Goal: Transaction & Acquisition: Purchase product/service

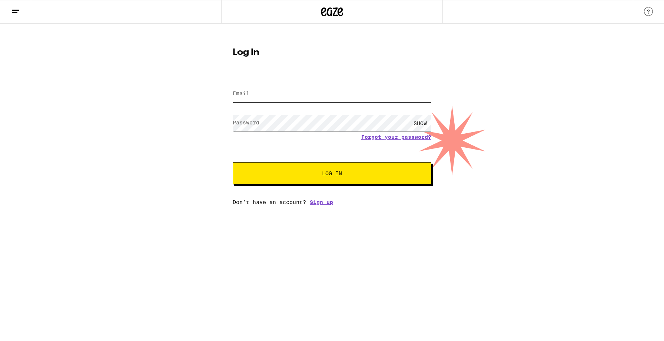
click at [266, 90] on input "Email" at bounding box center [332, 94] width 199 height 17
type input "[EMAIL_ADDRESS][DOMAIN_NAME]"
click at [233, 162] on button "Log In" at bounding box center [332, 173] width 199 height 22
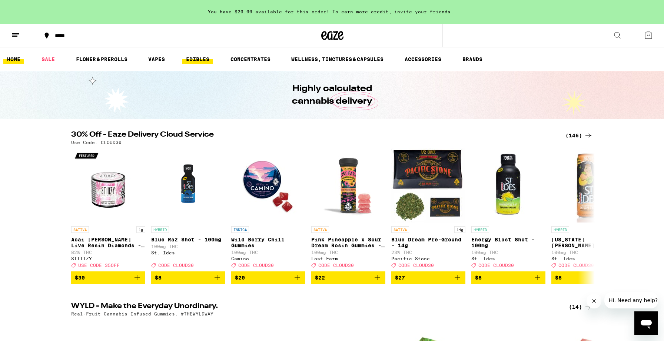
click at [190, 59] on link "EDIBLES" at bounding box center [197, 59] width 31 height 9
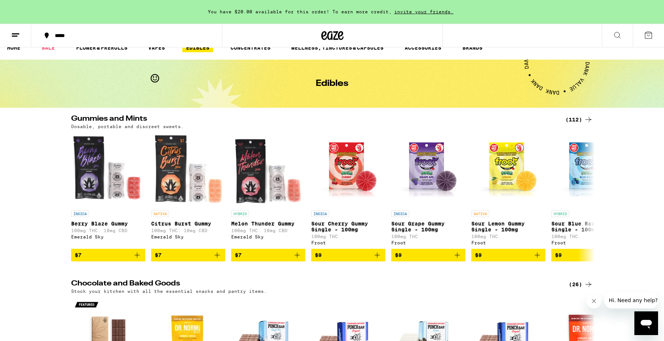
scroll to position [18, 0]
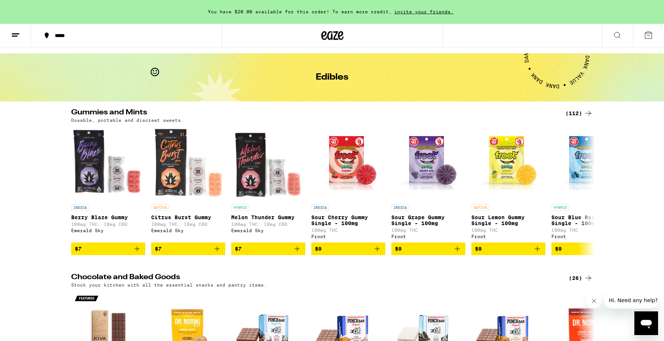
click at [578, 111] on div "(112)" at bounding box center [578, 113] width 27 height 9
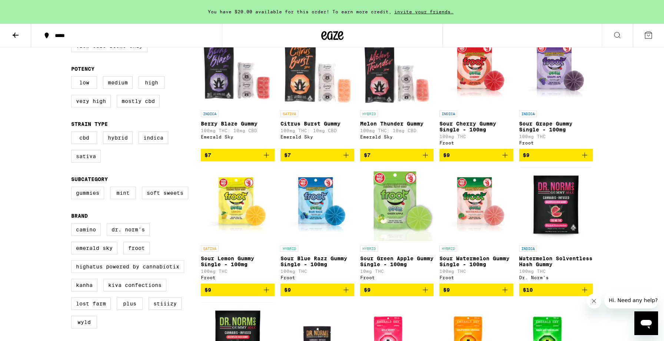
scroll to position [115, 0]
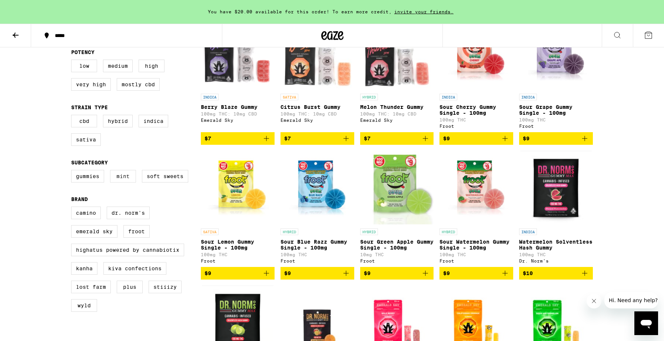
click at [125, 183] on label "Mint" at bounding box center [123, 176] width 26 height 13
click at [73, 172] on input "Mint" at bounding box center [73, 171] width 0 height 0
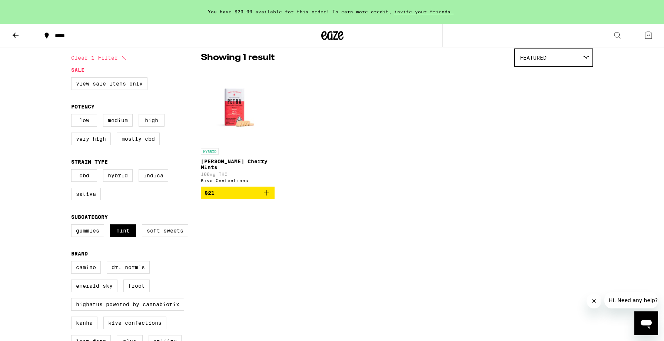
scroll to position [54, 0]
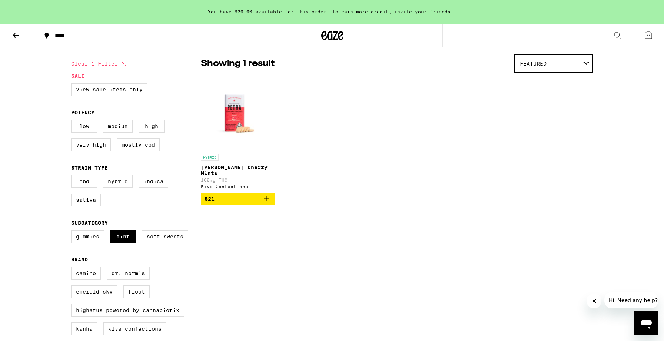
click at [230, 119] on img "Open page for Petra Tart Cherry Mints from Kiva Confections" at bounding box center [238, 113] width 74 height 74
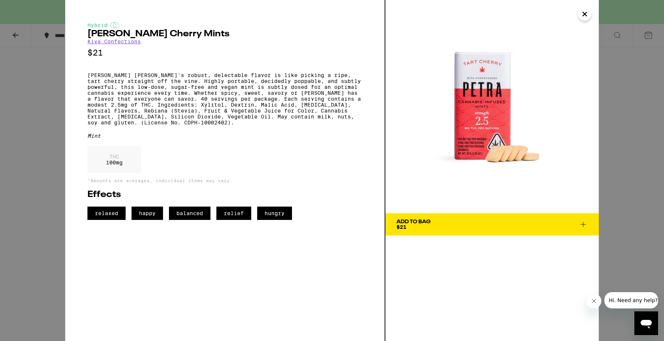
click at [499, 155] on img at bounding box center [491, 106] width 213 height 213
click at [43, 125] on div "Hybrid [PERSON_NAME] Cherry Mints Kiva Confections $21 [PERSON_NAME] Cherry's r…" at bounding box center [332, 170] width 664 height 341
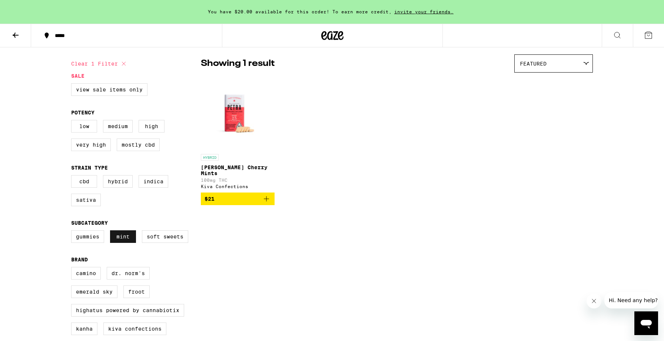
click at [123, 243] on label "Mint" at bounding box center [123, 236] width 26 height 13
click at [73, 232] on input "Mint" at bounding box center [73, 232] width 0 height 0
checkbox input "false"
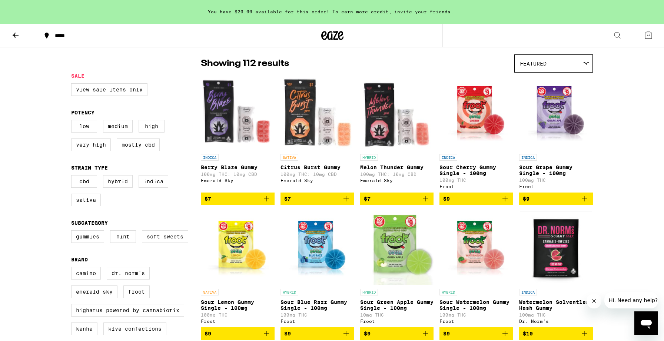
click at [152, 243] on label "Soft Sweets" at bounding box center [165, 236] width 46 height 13
click at [73, 232] on input "Soft Sweets" at bounding box center [73, 232] width 0 height 0
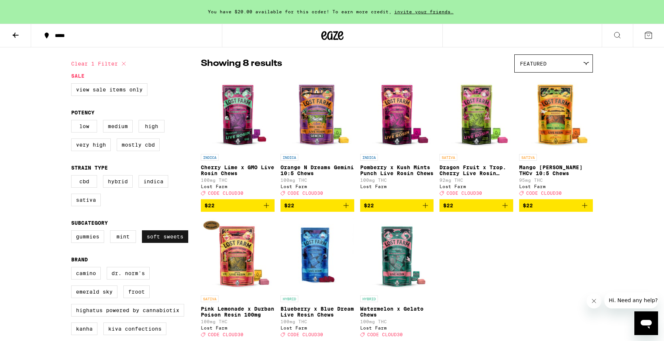
click at [156, 243] on label "Soft Sweets" at bounding box center [165, 236] width 46 height 13
click at [73, 232] on input "Soft Sweets" at bounding box center [73, 232] width 0 height 0
checkbox input "false"
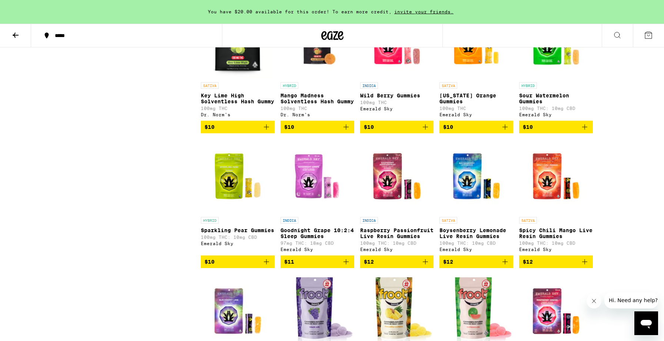
scroll to position [406, 0]
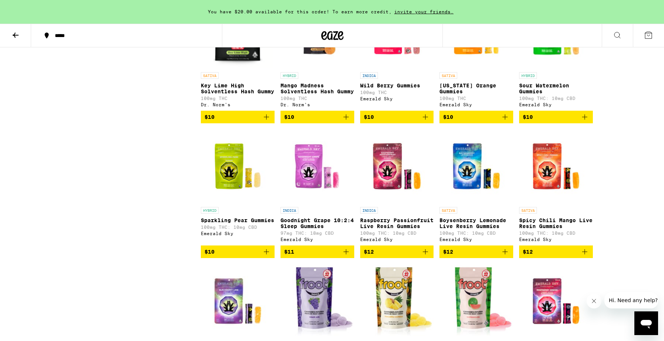
click at [223, 203] on img "Open page for Sparkling Pear Gummies from Emerald Sky" at bounding box center [238, 166] width 74 height 74
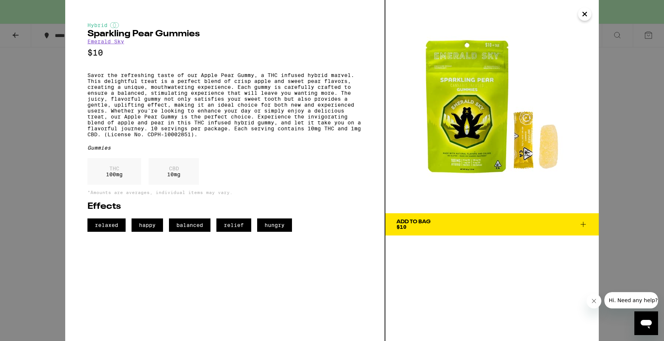
click at [584, 159] on img at bounding box center [491, 106] width 213 height 213
click at [49, 133] on div "Hybrid Sparkling Pear Gummies Emerald Sky $10 Savor the refreshing taste of our…" at bounding box center [332, 170] width 664 height 341
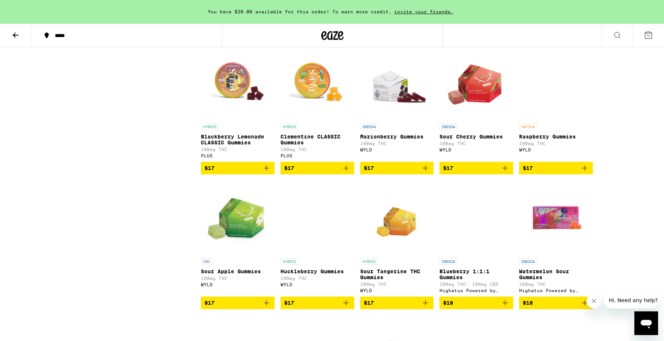
scroll to position [1167, 0]
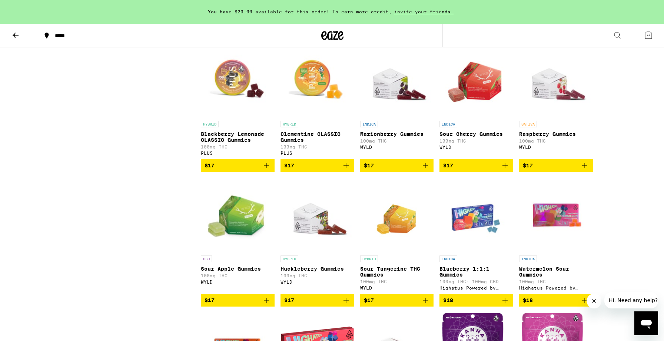
click at [249, 117] on img "Open page for Blackberry Lemonade CLASSIC Gummies from PLUS" at bounding box center [238, 80] width 74 height 74
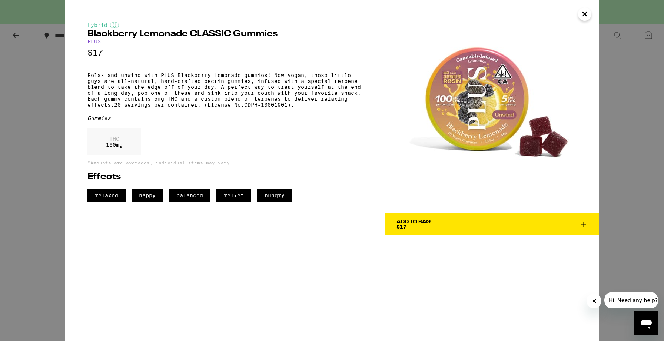
click at [53, 123] on div "Hybrid Blackberry Lemonade CLASSIC Gummies PLUS $17 Relax and unwind with PLUS …" at bounding box center [332, 170] width 664 height 341
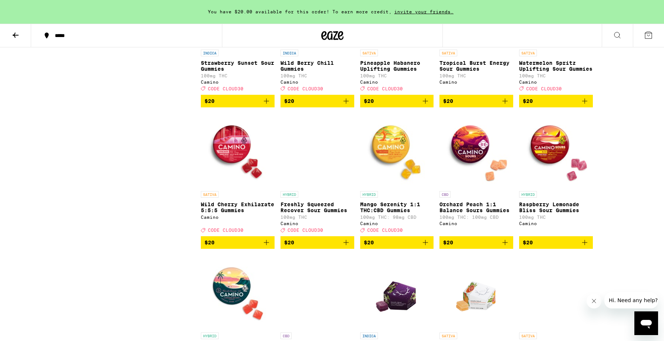
scroll to position [1969, 0]
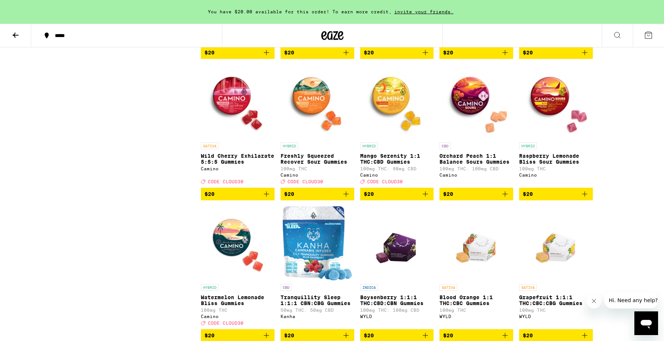
click at [384, 139] on img "Open page for Mango Serenity 1:1 THC:CBD Gummies from Camino" at bounding box center [397, 102] width 74 height 74
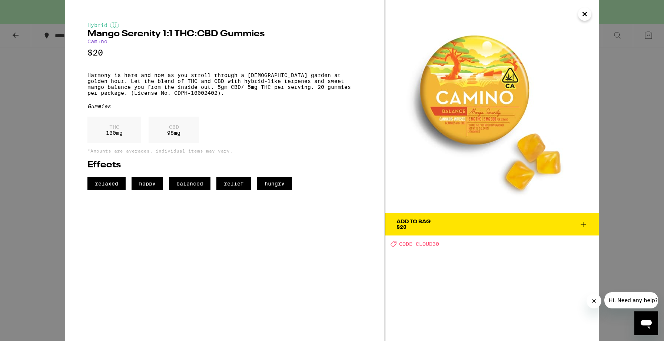
click at [38, 143] on div "Hybrid Mango Serenity 1:1 THC:CBD Gummies Camino $20 Harmony is here and now as…" at bounding box center [332, 170] width 664 height 341
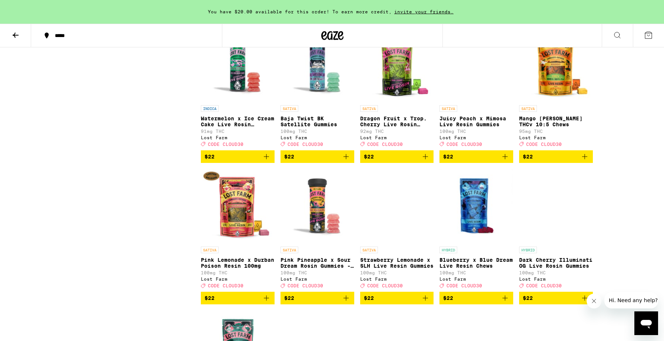
scroll to position [2838, 0]
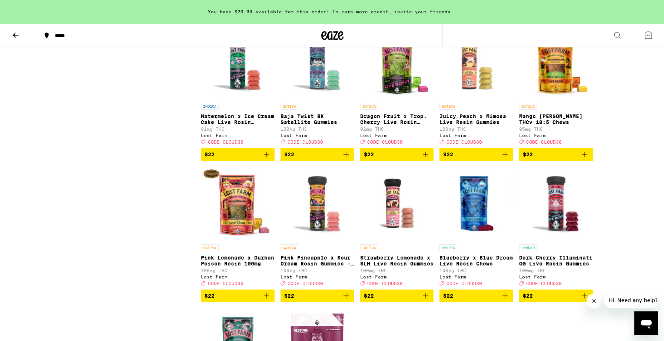
click at [480, 99] on img "Open page for Juicy Peach x Mimosa Live Resin Gummies from Lost Farm" at bounding box center [476, 62] width 74 height 74
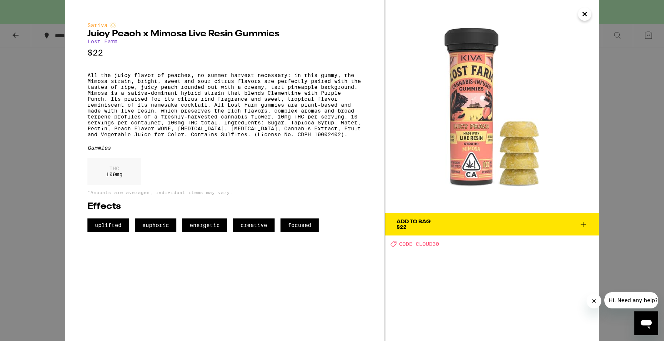
click at [583, 13] on icon "Close" at bounding box center [584, 14] width 9 height 11
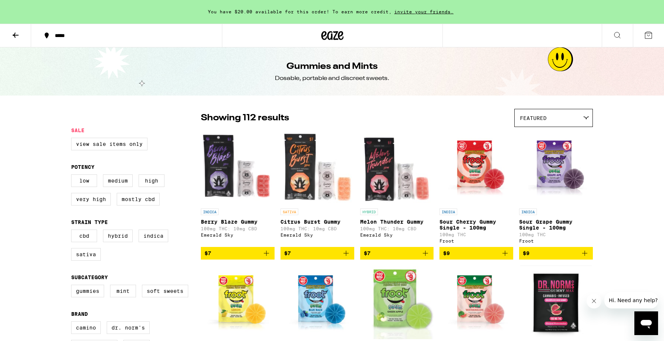
click at [17, 32] on icon at bounding box center [15, 35] width 9 height 9
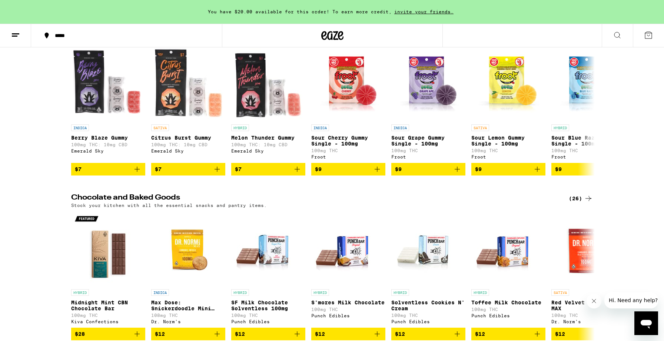
scroll to position [189, 0]
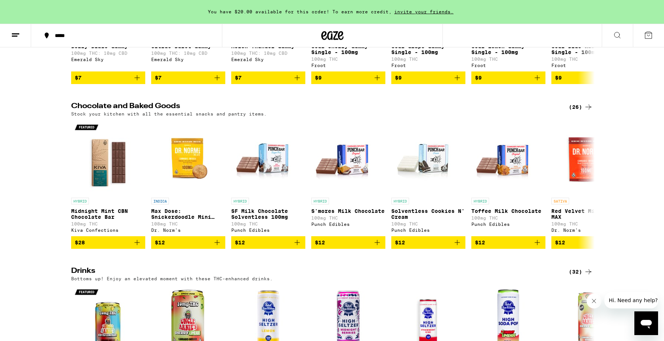
click at [574, 111] on div "(26)" at bounding box center [581, 107] width 24 height 9
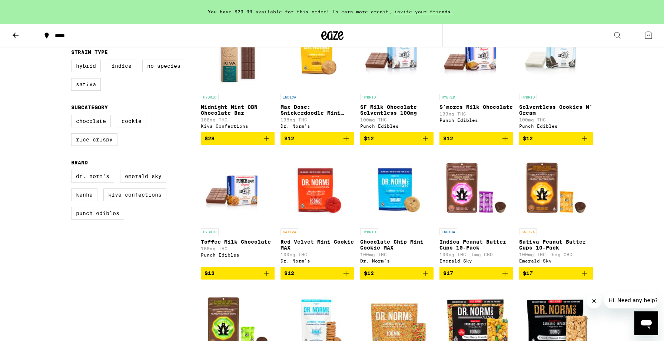
scroll to position [111, 0]
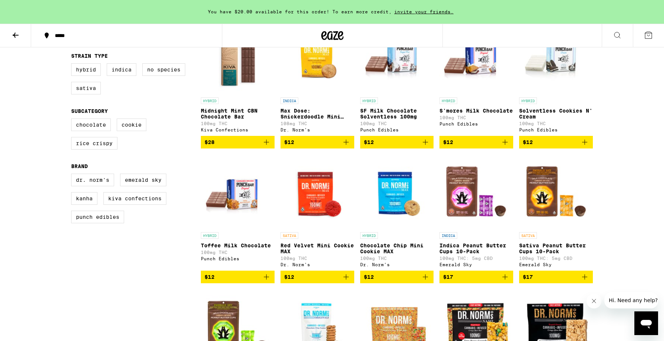
click at [394, 199] on img "Open page for Chocolate Chip Mini Cookie MAX from Dr. Norm's" at bounding box center [397, 192] width 74 height 74
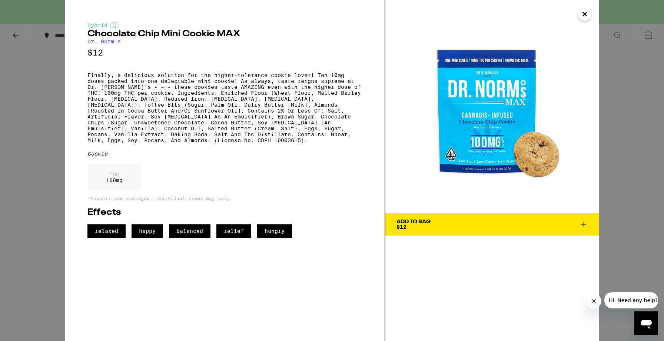
click at [47, 156] on div "Hybrid Chocolate Chip Mini Cookie MAX Dr. [PERSON_NAME]'s $12 Finally, a delici…" at bounding box center [332, 170] width 664 height 341
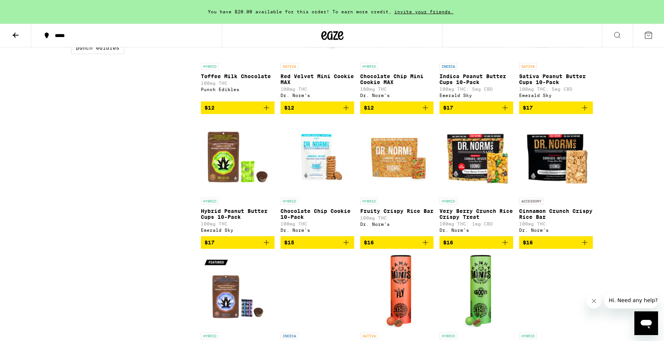
scroll to position [284, 0]
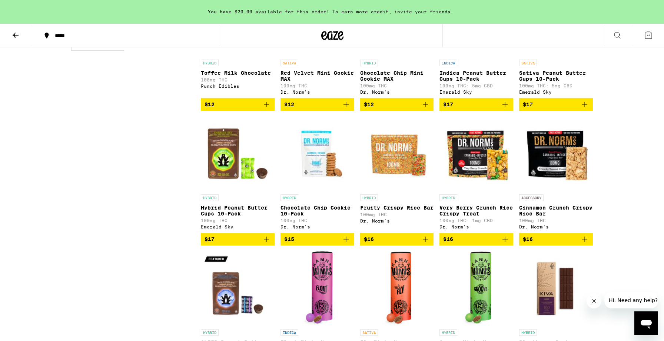
click at [551, 180] on img "Open page for Cinnamon Crunch Crispy Rice Bar from Dr. Norm's" at bounding box center [556, 154] width 74 height 74
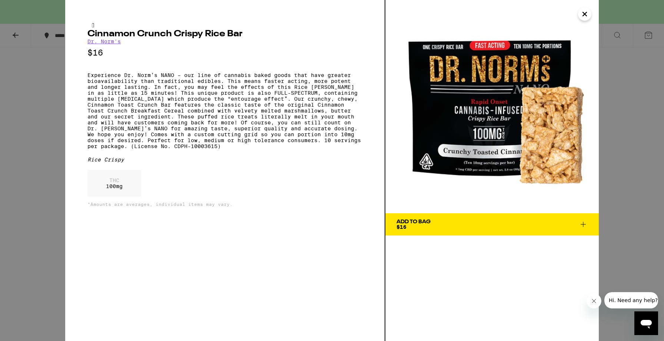
click at [47, 148] on div "Cinnamon Crunch Crispy Rice Bar Dr. Norm's $16 Rice Crispy THC 100 mg *Amounts …" at bounding box center [332, 170] width 664 height 341
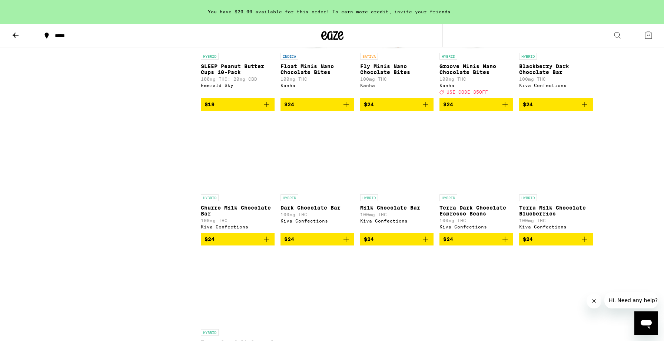
scroll to position [591, 0]
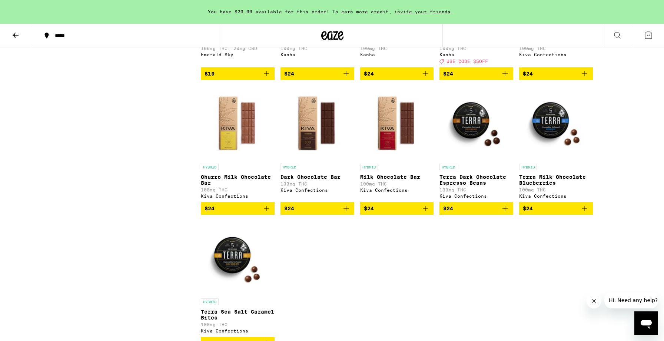
click at [469, 186] on p "Terra Dark Chocolate Espresso Beans" at bounding box center [476, 180] width 74 height 12
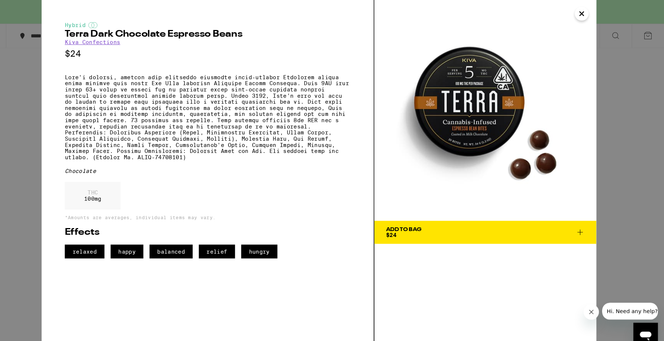
scroll to position [591, 0]
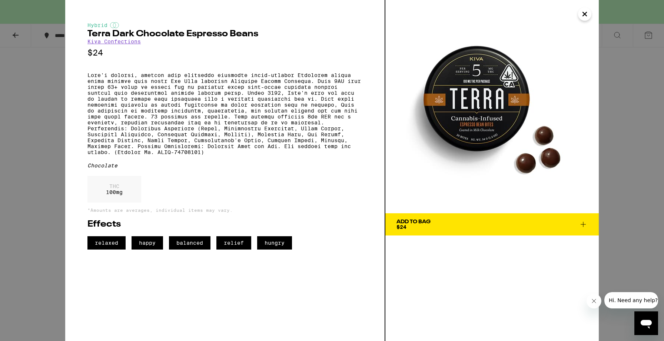
click at [43, 181] on div "Hybrid Terra Dark Chocolate Espresso Beans Kiva Confections $24 Chocolate THC 1…" at bounding box center [332, 170] width 664 height 341
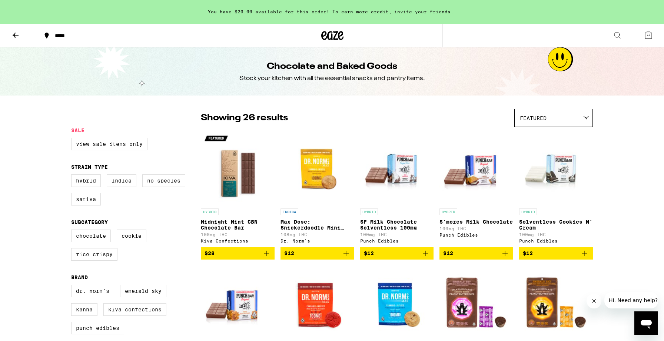
click at [299, 223] on p "Max Dose: Snickerdoodle Mini Cookie - Indica" at bounding box center [317, 225] width 74 height 12
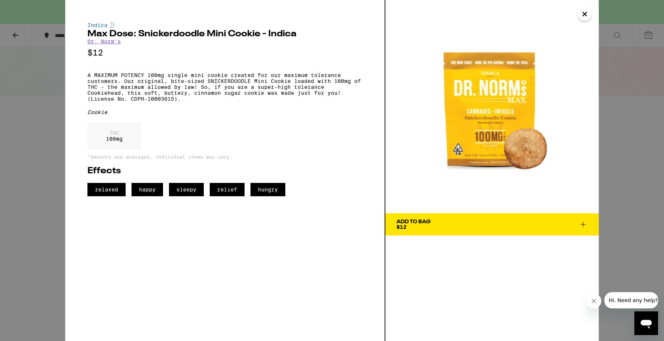
click at [39, 153] on div "Indica Max Dose: Snickerdoodle Mini Cookie - Indica Dr. Norm's $12 A MAXIMUM PO…" at bounding box center [332, 170] width 664 height 341
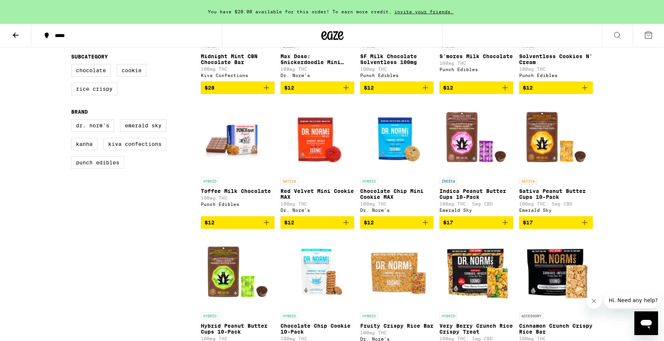
scroll to position [172, 0]
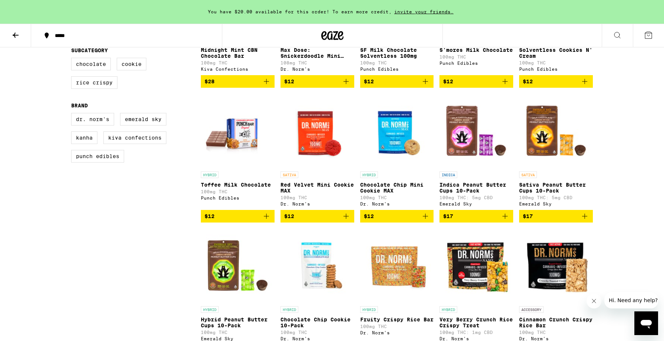
click at [301, 183] on div "SATIVA Red Velvet Mini Cookie MAX 100mg THC Dr. Norm's" at bounding box center [317, 189] width 74 height 35
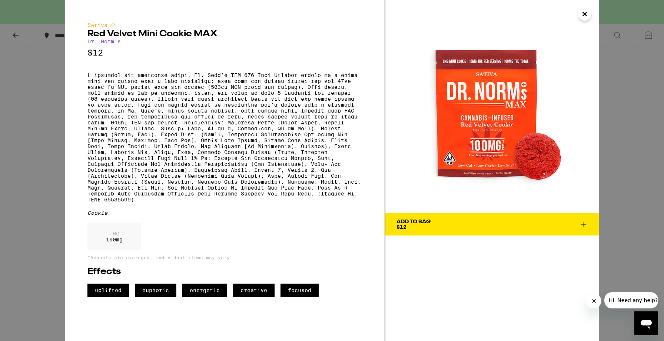
click at [54, 224] on div "Sativa Red Velvet Mini Cookie MAX Dr. Norm's $12 Cookie THC 100 mg *Amounts are…" at bounding box center [332, 170] width 664 height 341
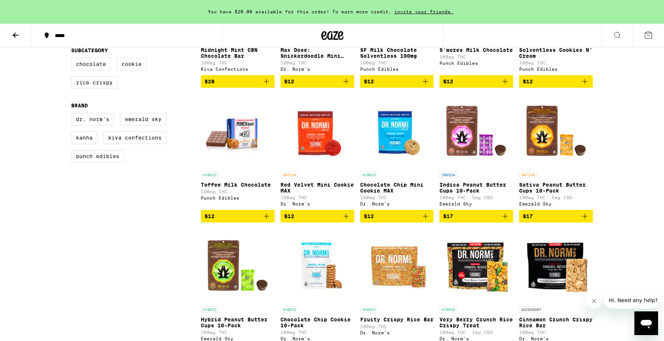
click at [395, 168] on img "Open page for Chocolate Chip Mini Cookie MAX from Dr. Norm's" at bounding box center [397, 131] width 74 height 74
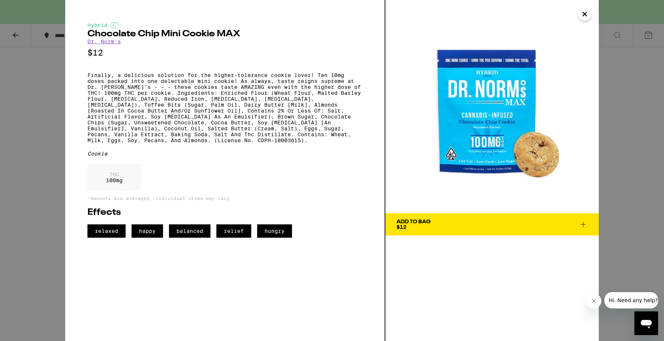
click at [44, 150] on div "Hybrid Chocolate Chip Mini Cookie MAX Dr. [PERSON_NAME]'s $12 Finally, a delici…" at bounding box center [332, 170] width 664 height 341
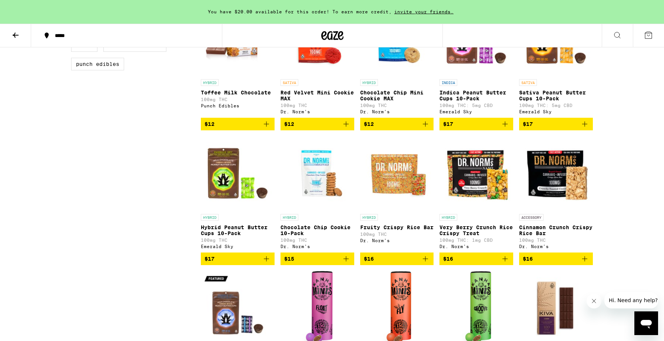
scroll to position [332, 0]
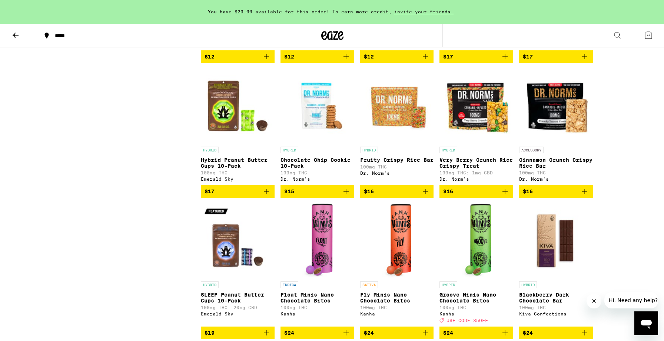
click at [303, 165] on div "HYBRID Chocolate Chip Cookie 10-Pack 100mg THC Dr. Norm's" at bounding box center [317, 164] width 74 height 35
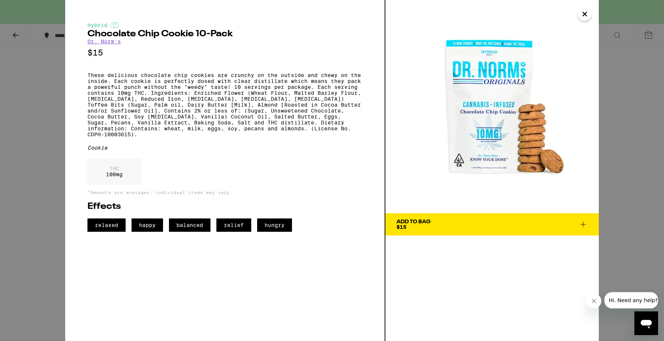
click at [417, 222] on div "Add To Bag" at bounding box center [413, 221] width 34 height 5
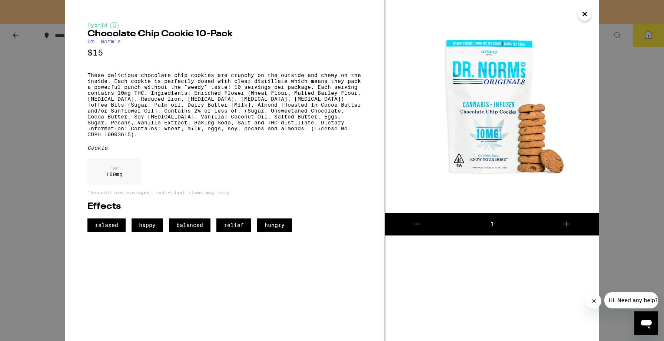
click at [574, 227] on button at bounding box center [567, 224] width 64 height 22
click at [417, 224] on icon at bounding box center [417, 224] width 9 height 9
click at [585, 10] on icon "Close" at bounding box center [584, 14] width 9 height 11
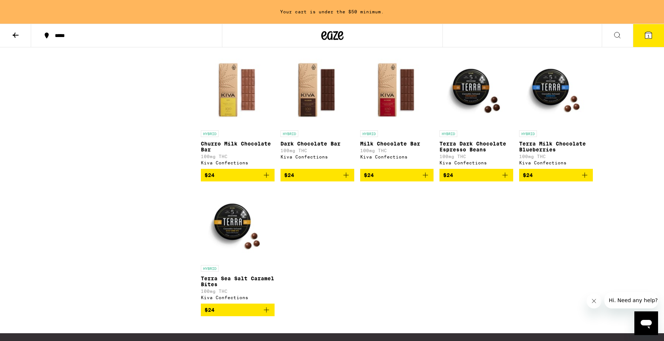
scroll to position [626, 0]
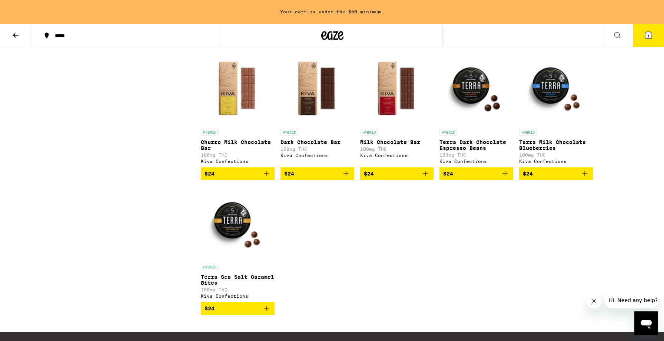
click at [546, 111] on img "Open page for Terra Milk Chocolate Blueberries from Kiva Confections" at bounding box center [556, 88] width 74 height 74
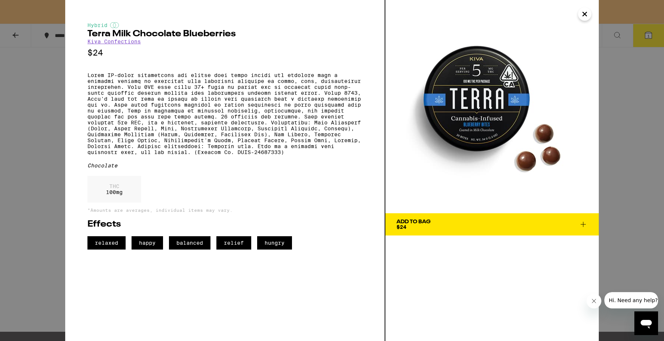
click at [456, 226] on span "Add To Bag $24" at bounding box center [491, 224] width 191 height 10
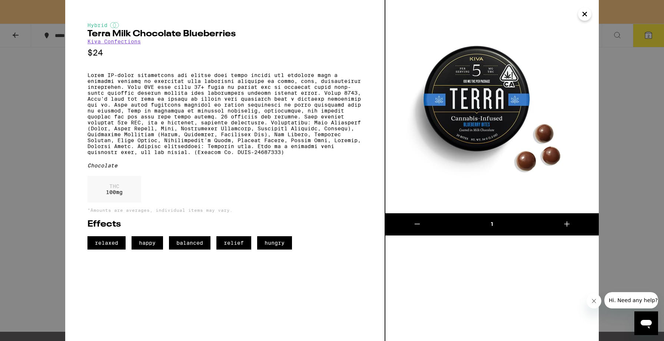
click at [32, 155] on div "Hybrid Terra Milk Chocolate Blueberries Kiva Confections $24 Chocolate THC 100 …" at bounding box center [332, 170] width 664 height 341
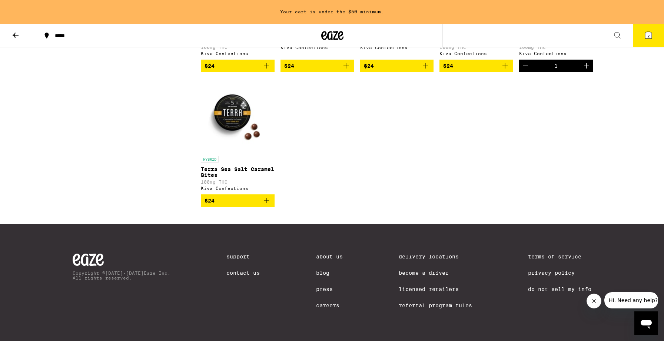
scroll to position [761, 0]
click at [213, 169] on p "Terra Sea Salt Caramel Bites" at bounding box center [238, 172] width 74 height 12
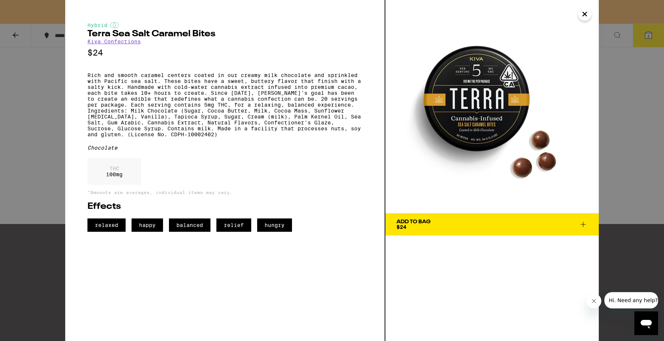
click at [213, 169] on div "Hybrid Terra Sea Salt Caramel Bites Kiva Confections $24 Rich and smooth carame…" at bounding box center [224, 127] width 275 height 210
click at [47, 246] on div "Hybrid Terra Sea Salt Caramel Bites Kiva Confections $24 Rich and smooth carame…" at bounding box center [332, 170] width 664 height 341
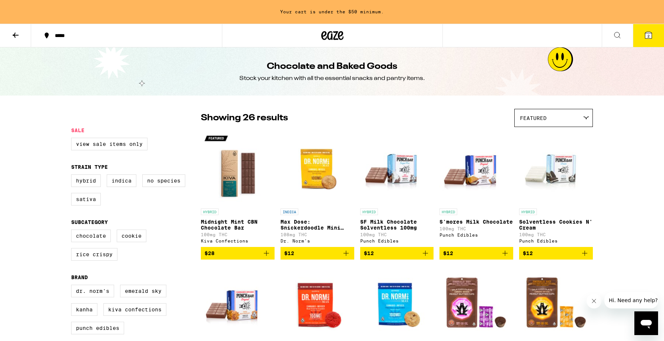
click at [16, 36] on icon at bounding box center [15, 35] width 9 height 9
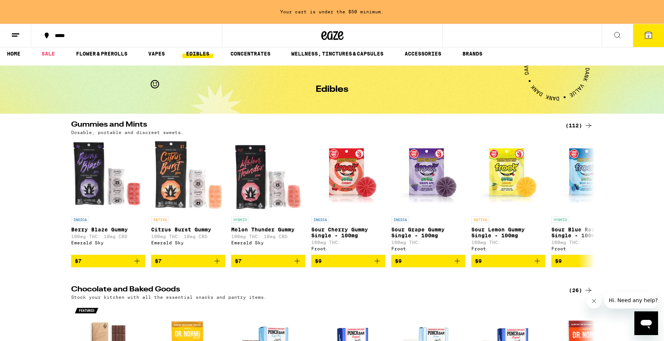
scroll to position [8, 0]
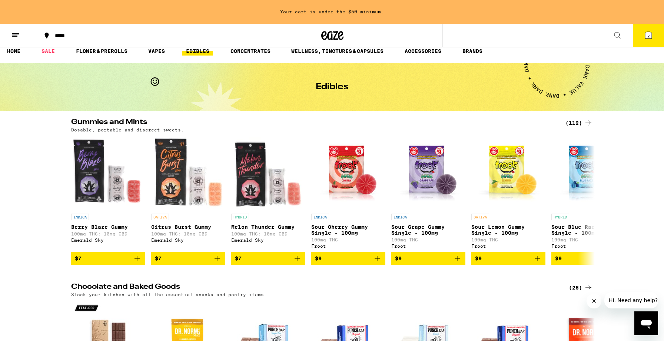
click at [579, 121] on div "(112)" at bounding box center [578, 123] width 27 height 9
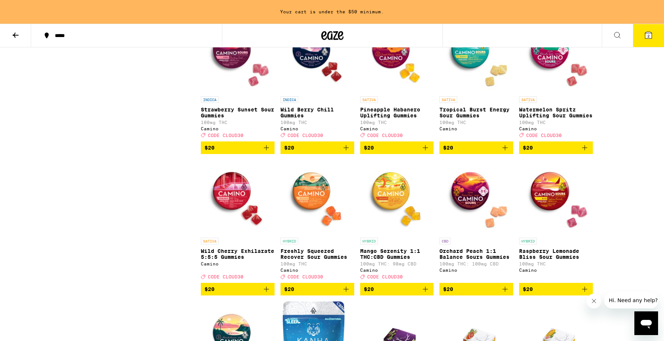
scroll to position [2093, 0]
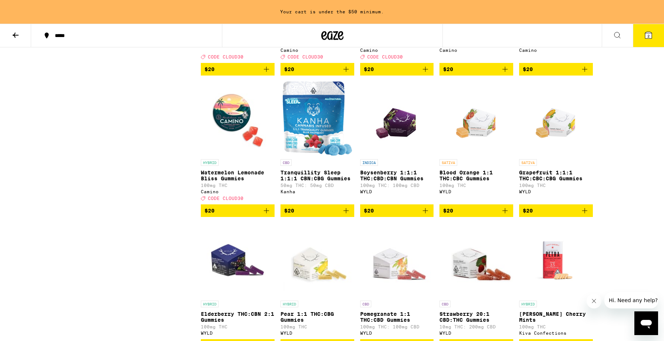
click at [585, 215] on icon "Add to bag" at bounding box center [584, 210] width 9 height 9
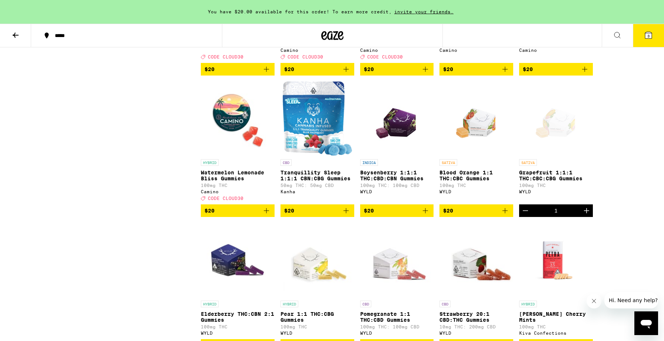
click at [587, 215] on icon "Increment" at bounding box center [586, 210] width 9 height 9
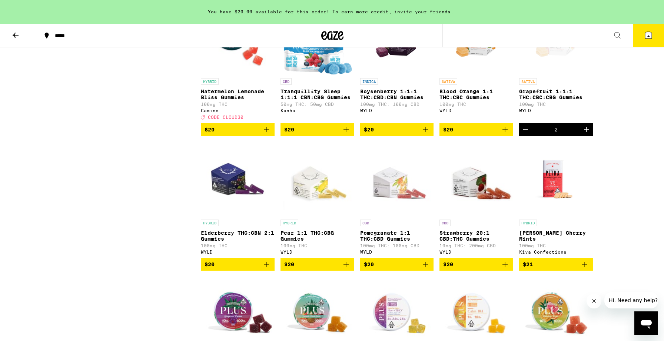
scroll to position [2199, 0]
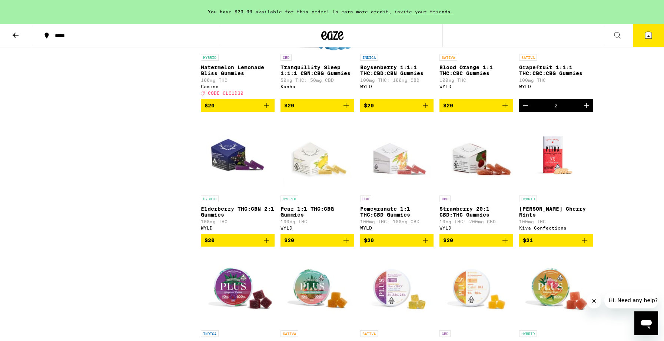
click at [561, 96] on div "SATIVA Grapefruit 1:1:1 THC:CBC:CBG Gummies 100mg THC WYLD" at bounding box center [556, 74] width 74 height 41
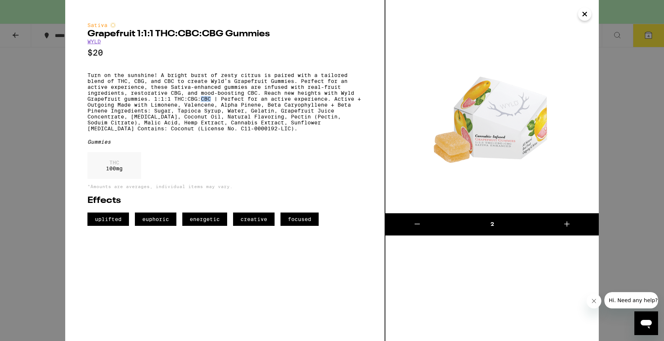
drag, startPoint x: 202, startPoint y: 105, endPoint x: 211, endPoint y: 105, distance: 9.6
click at [211, 105] on p "Turn on the sunshine! A bright burst of zesty citrus is paired with a tailored …" at bounding box center [224, 101] width 275 height 59
click at [47, 139] on div "Sativa Grapefruit 1:1:1 THC:CBC:CBG Gummies WYLD $20 Turn on the sunshine! A br…" at bounding box center [332, 170] width 664 height 341
click at [36, 137] on div "Sativa Grapefruit 1:1:1 THC:CBC:CBG Gummies WYLD $20 Turn on the sunshine! A br…" at bounding box center [332, 170] width 664 height 341
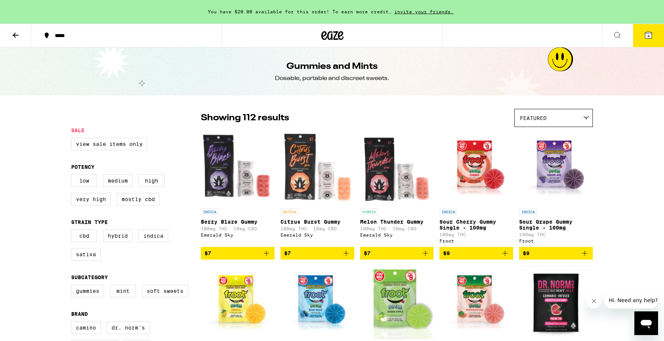
click at [13, 32] on icon at bounding box center [15, 35] width 9 height 9
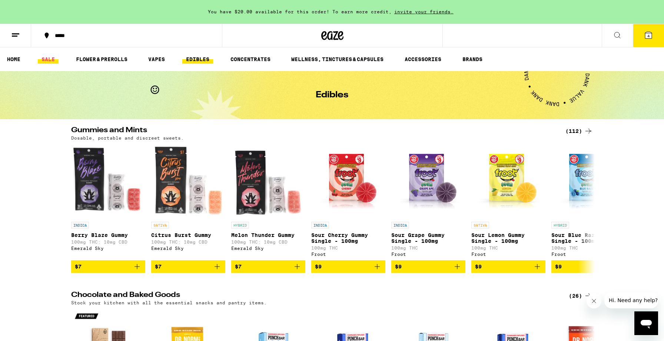
click at [44, 60] on link "SALE" at bounding box center [48, 59] width 21 height 9
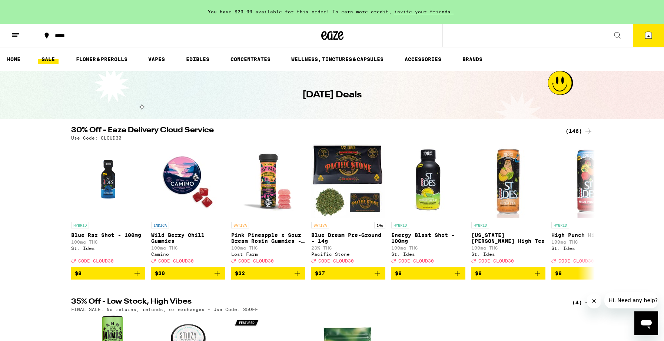
click at [573, 130] on div "(146)" at bounding box center [578, 131] width 27 height 9
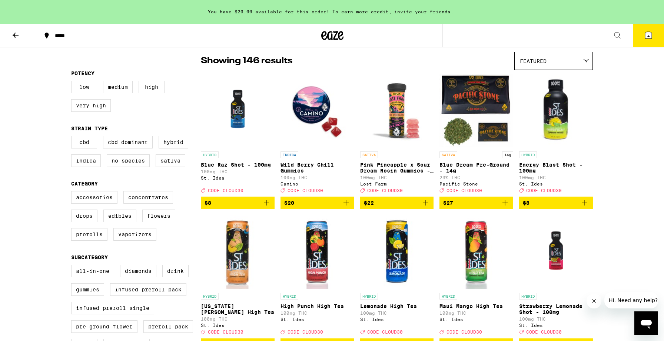
scroll to position [59, 0]
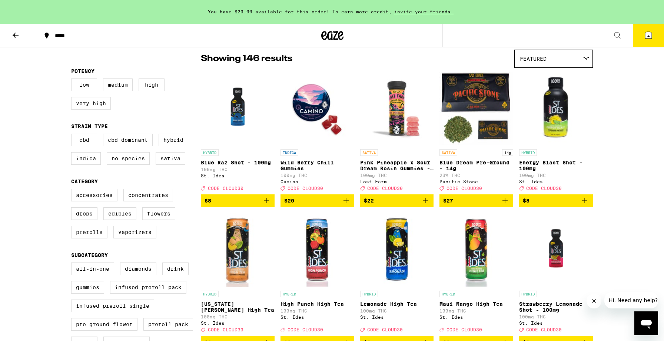
click at [81, 239] on label "Prerolls" at bounding box center [89, 232] width 36 height 13
click at [73, 190] on input "Prerolls" at bounding box center [73, 190] width 0 height 0
checkbox input "true"
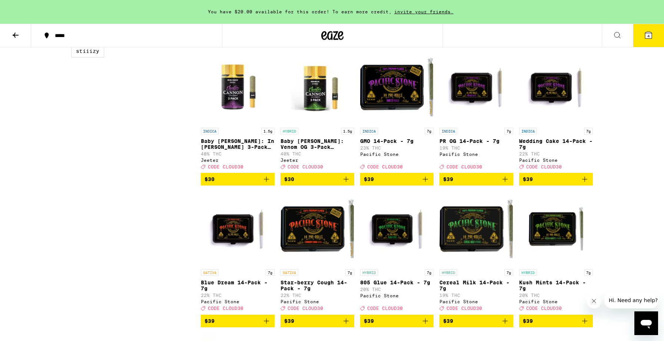
scroll to position [650, 0]
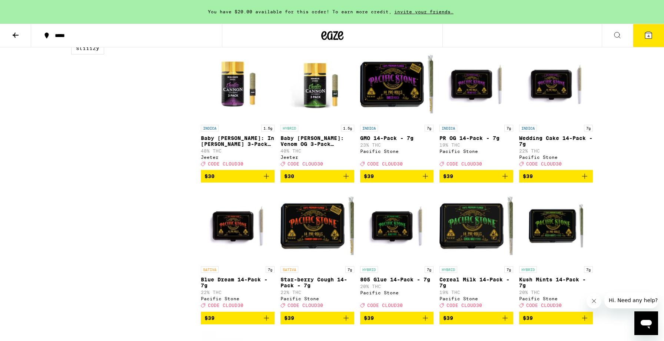
click at [322, 147] on p "Baby [PERSON_NAME]: Venom OG 3-Pack Infused - 1.5g" at bounding box center [317, 141] width 74 height 12
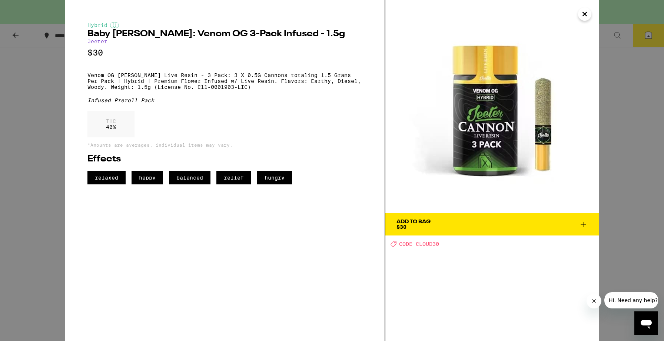
click at [411, 221] on div "Add To Bag" at bounding box center [413, 221] width 34 height 5
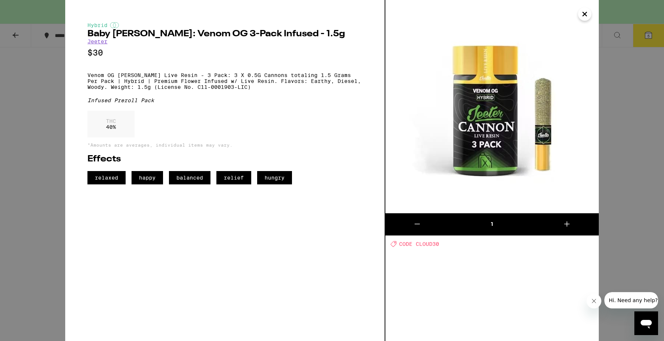
click at [633, 146] on div "Hybrid Baby [PERSON_NAME]: Venom OG 3-Pack Infused - 1.5g [PERSON_NAME] $30 Ven…" at bounding box center [332, 170] width 664 height 341
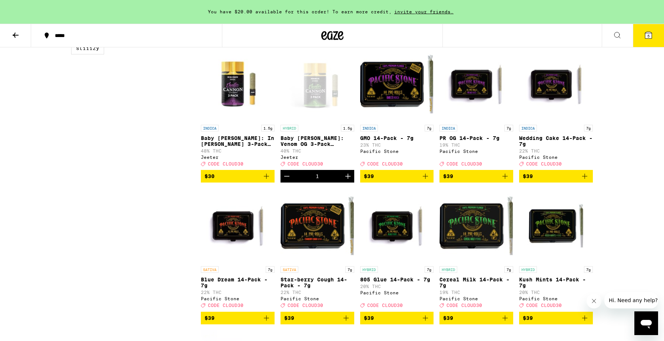
scroll to position [367, 0]
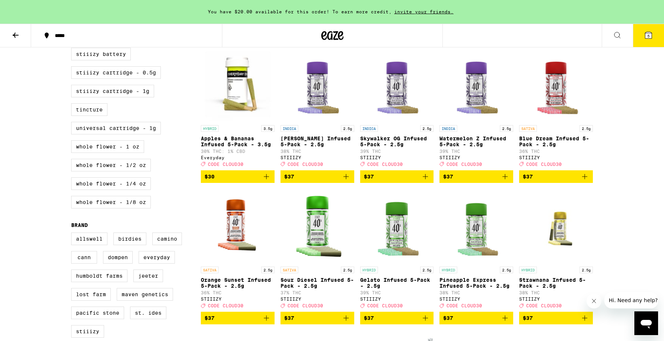
click at [313, 147] on p "[PERSON_NAME] Infused 5-Pack - 2.5g" at bounding box center [317, 142] width 74 height 12
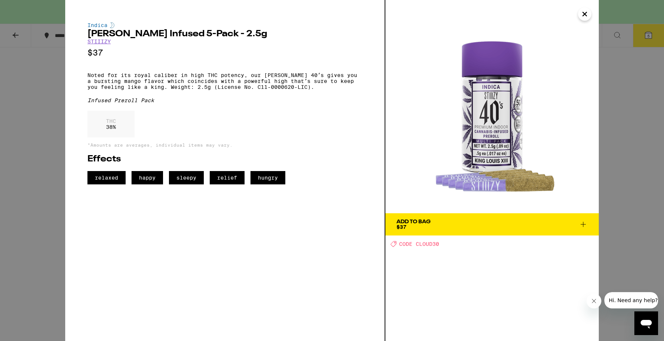
click at [37, 139] on div "Indica [PERSON_NAME] Infused 5-Pack - 2.5g STIIIZY $37 Noted for its royal cali…" at bounding box center [332, 170] width 664 height 341
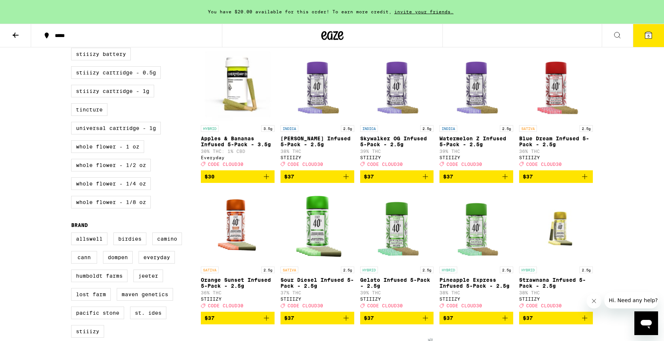
click at [366, 147] on p "Skywalker OG Infused 5-Pack - 2.5g" at bounding box center [397, 142] width 74 height 12
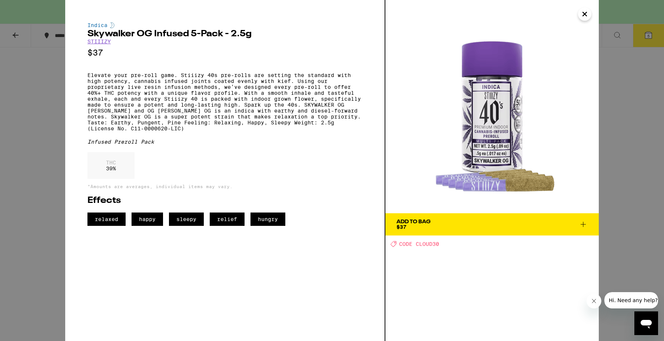
click at [583, 227] on icon at bounding box center [583, 224] width 9 height 9
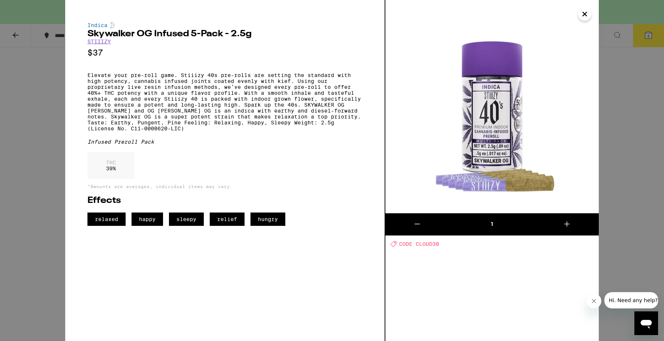
click at [612, 86] on div "[PERSON_NAME] OG Infused 5-Pack - 2.5g STIIIZY $37 Elevate your pre-roll game. …" at bounding box center [332, 170] width 664 height 341
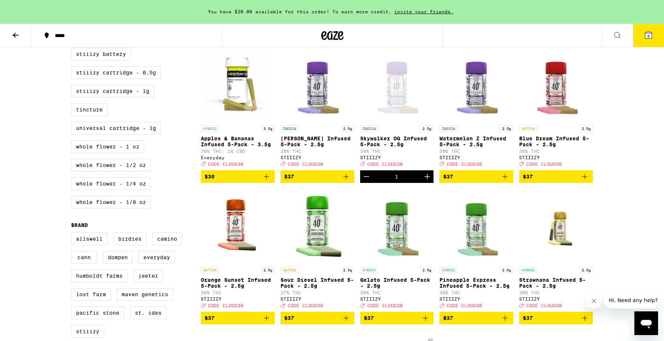
click at [647, 36] on span "6" at bounding box center [648, 36] width 2 height 4
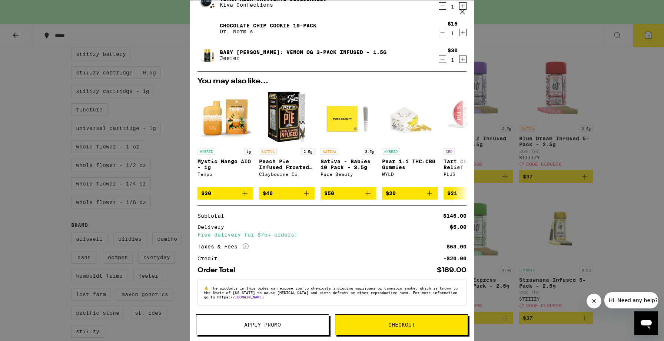
scroll to position [117, 0]
click at [264, 318] on button "Apply Promo" at bounding box center [262, 325] width 133 height 21
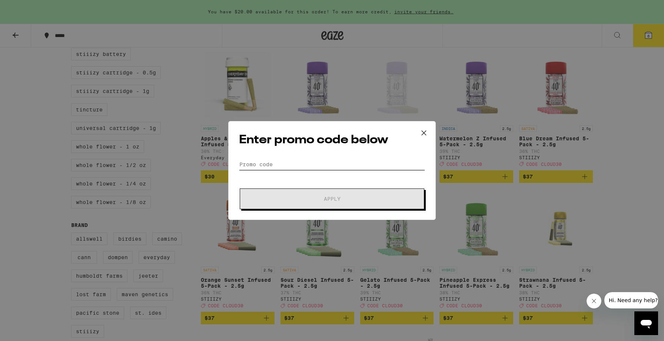
click at [320, 161] on input "Promo Code" at bounding box center [332, 164] width 186 height 11
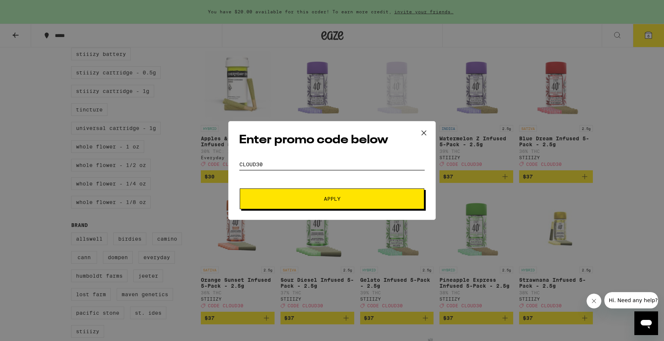
type input "cloud30"
click at [338, 194] on button "Apply" at bounding box center [332, 199] width 185 height 21
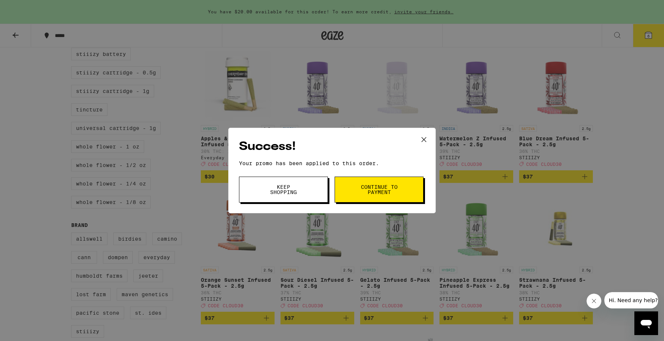
click at [368, 190] on span "Continue to payment" at bounding box center [379, 190] width 38 height 10
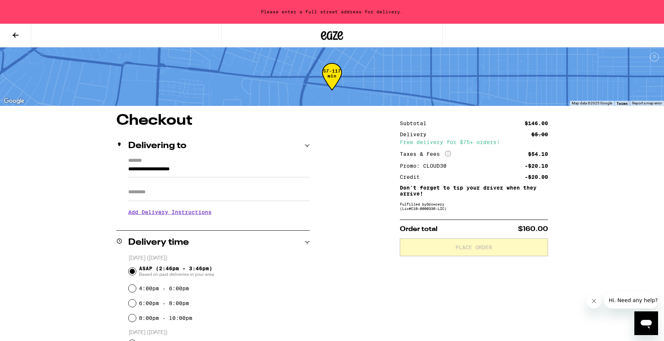
click at [146, 170] on input "**********" at bounding box center [219, 171] width 182 height 13
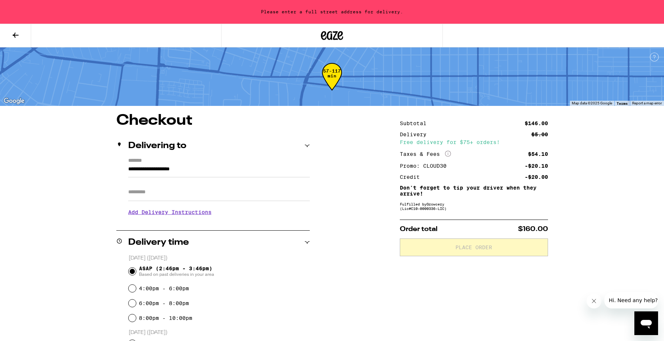
click at [130, 170] on input "**********" at bounding box center [219, 171] width 182 height 13
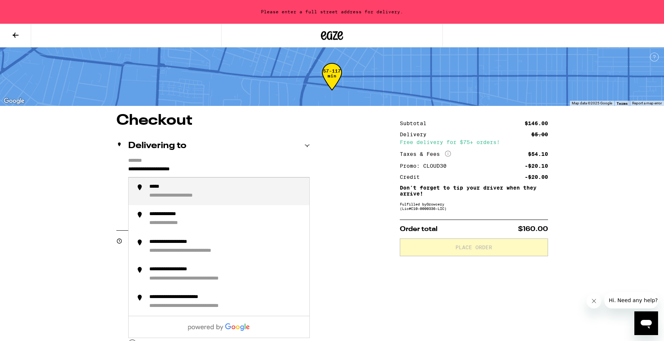
click at [130, 170] on input "**********" at bounding box center [219, 171] width 182 height 13
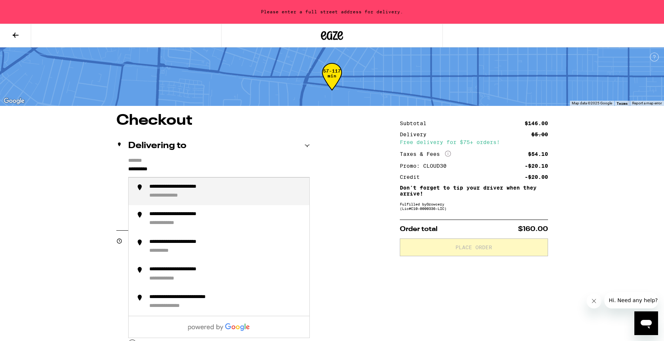
click at [167, 189] on div "**********" at bounding box center [191, 187] width 84 height 7
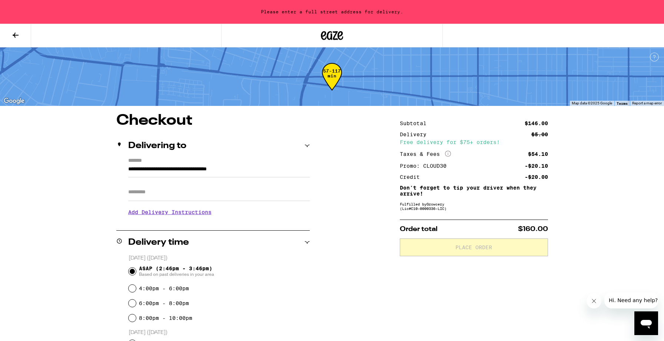
type input "**********"
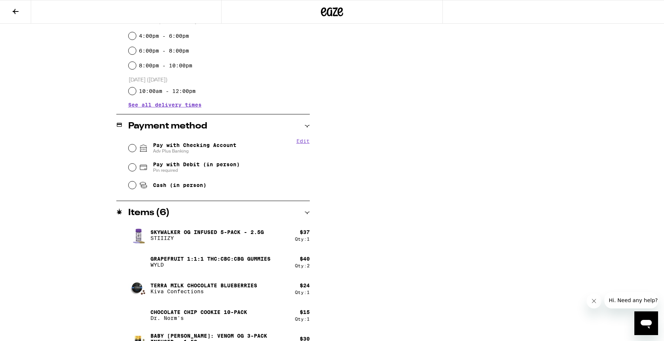
scroll to position [242, 0]
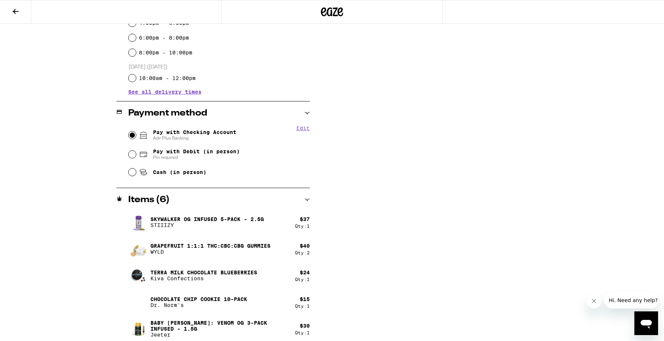
click at [133, 133] on input "Pay with Checking Account Adv Plus Banking" at bounding box center [132, 135] width 7 height 7
radio input "true"
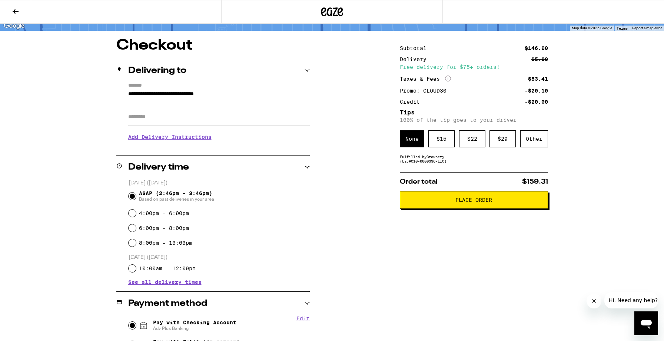
scroll to position [0, 0]
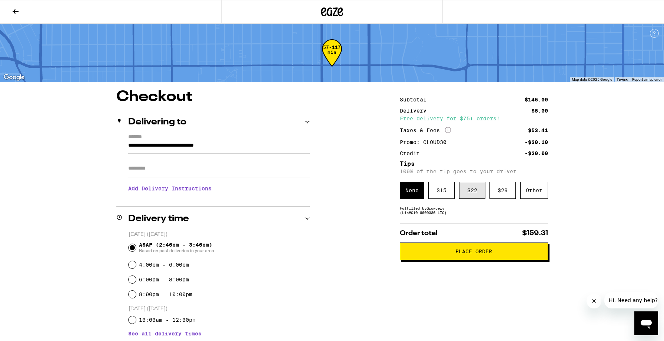
click at [471, 194] on div "$ 22" at bounding box center [472, 190] width 26 height 17
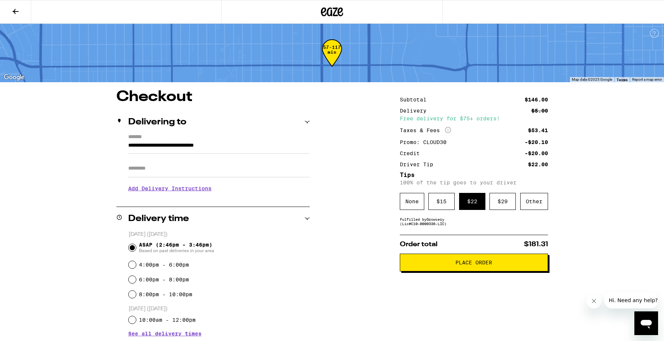
click at [468, 263] on span "Place Order" at bounding box center [473, 262] width 37 height 5
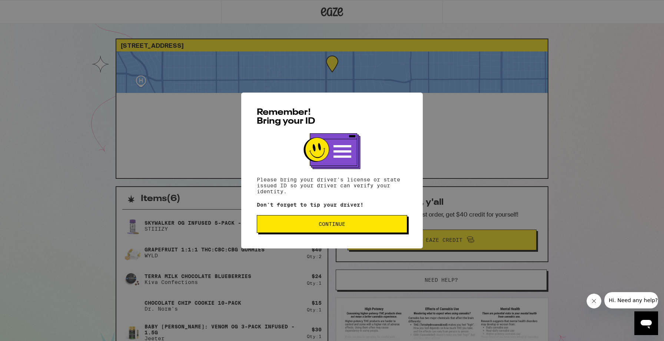
click at [326, 226] on span "Continue" at bounding box center [332, 224] width 27 height 5
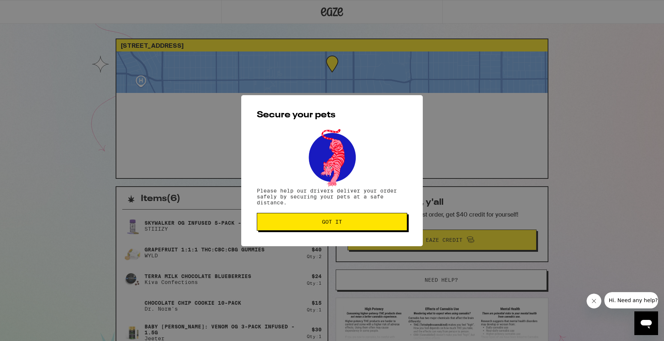
click at [326, 225] on span "Got it" at bounding box center [332, 221] width 20 height 5
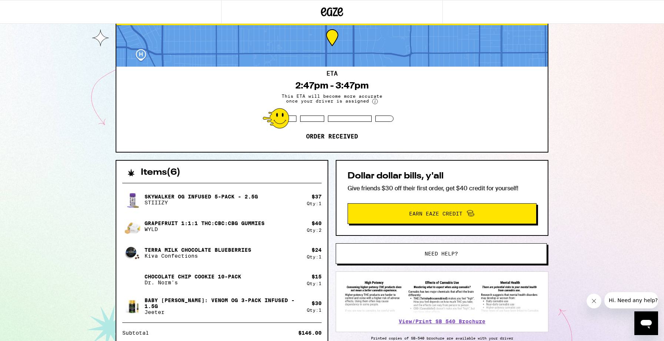
scroll to position [23, 0]
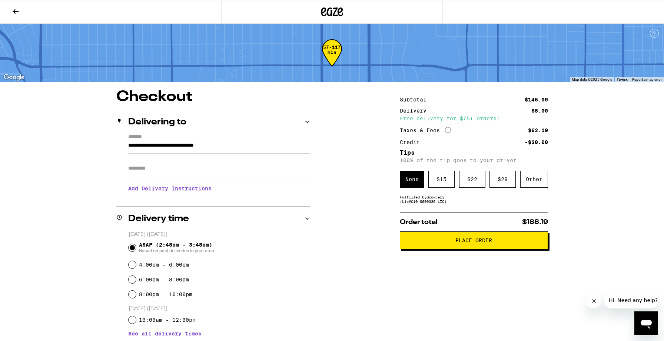
click at [333, 10] on icon at bounding box center [332, 11] width 22 height 13
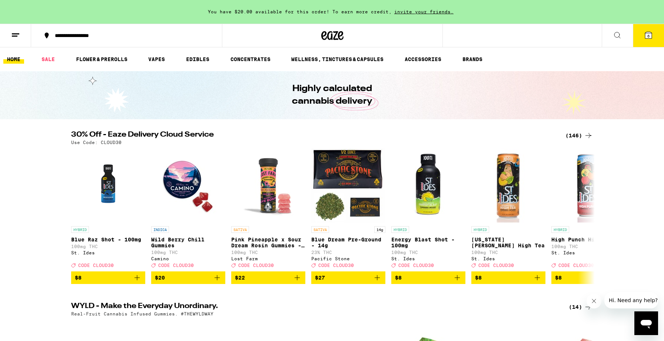
click at [644, 33] on button "6" at bounding box center [648, 35] width 31 height 23
